Goal: Find specific page/section: Find specific page/section

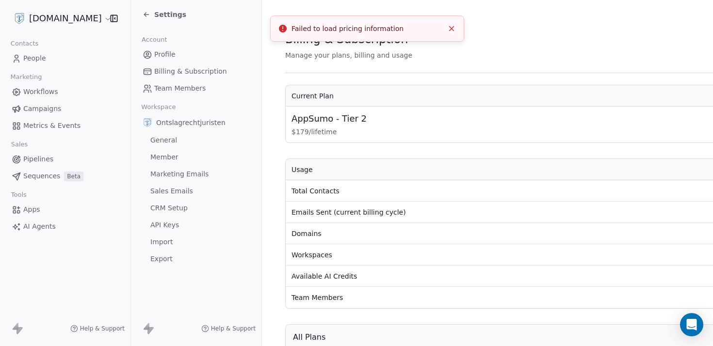
click at [35, 54] on span "People" at bounding box center [34, 58] width 23 height 10
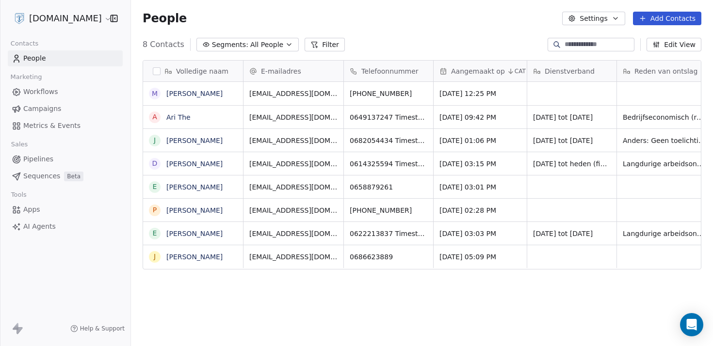
scroll to position [297, 575]
